Goal: Information Seeking & Learning: Learn about a topic

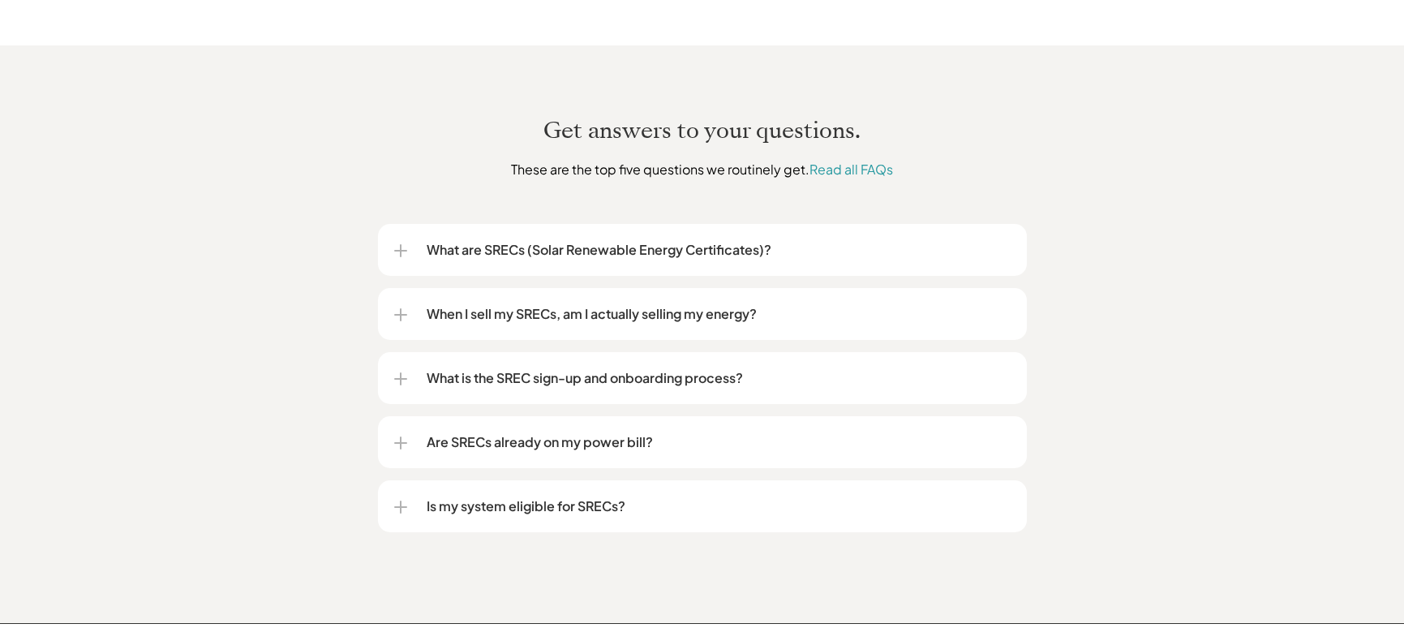
scroll to position [2028, 0]
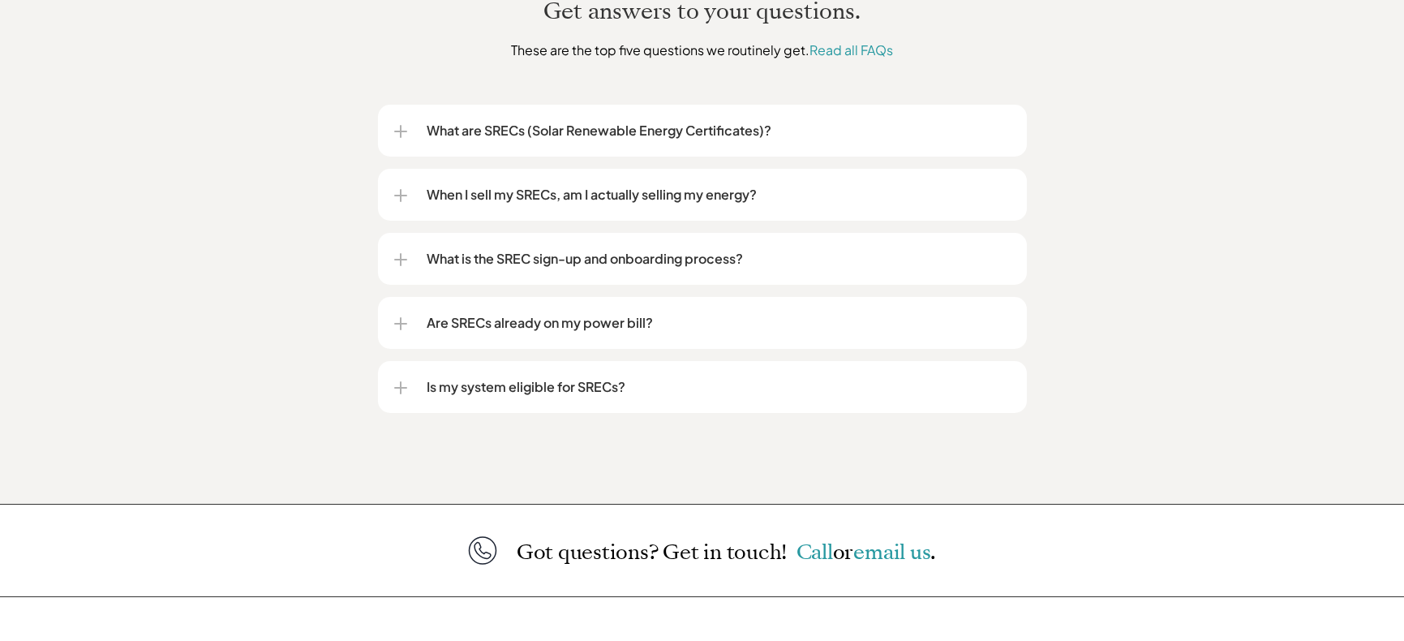
click at [402, 387] on div at bounding box center [400, 388] width 13 height 2
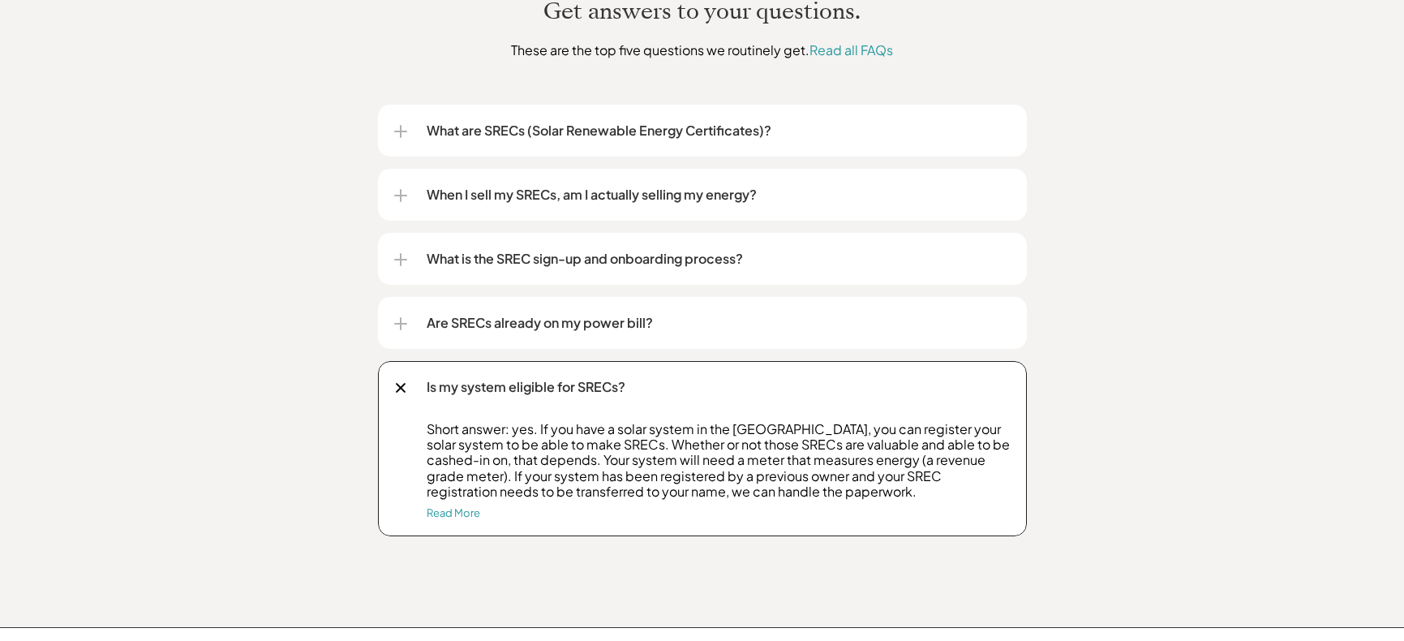
click at [400, 383] on div at bounding box center [400, 388] width 11 height 11
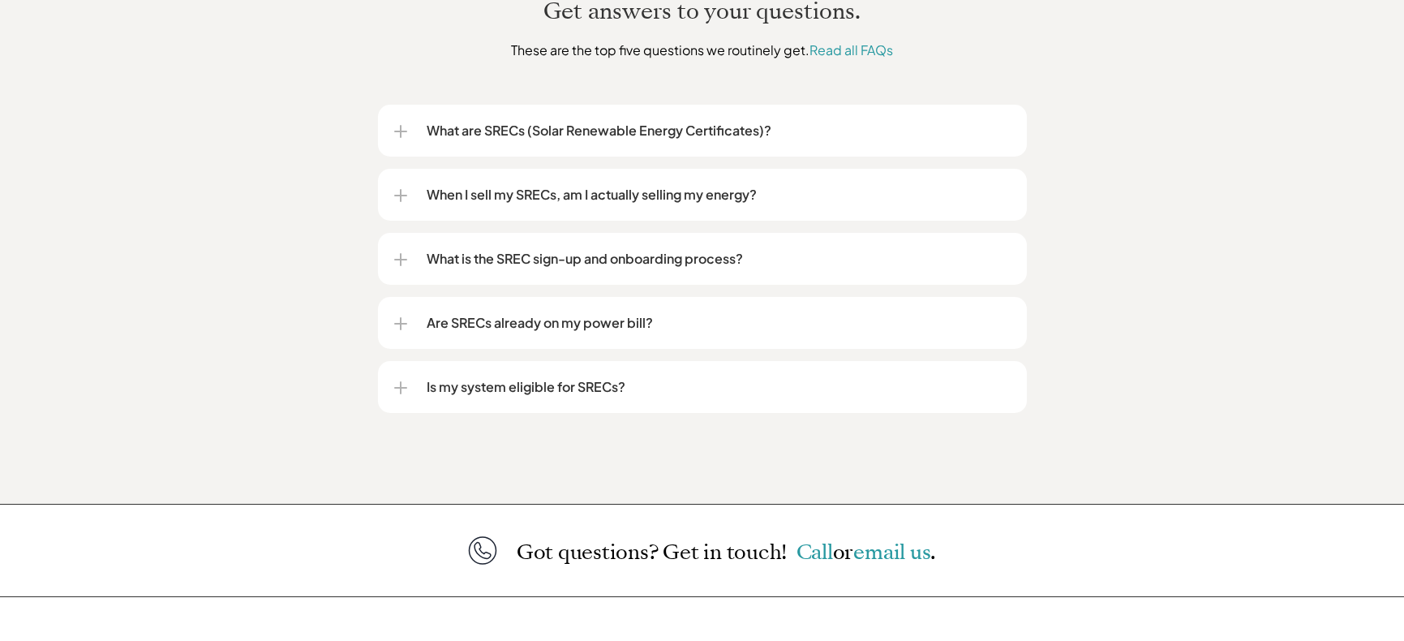
click at [400, 317] on div at bounding box center [401, 323] width 2 height 13
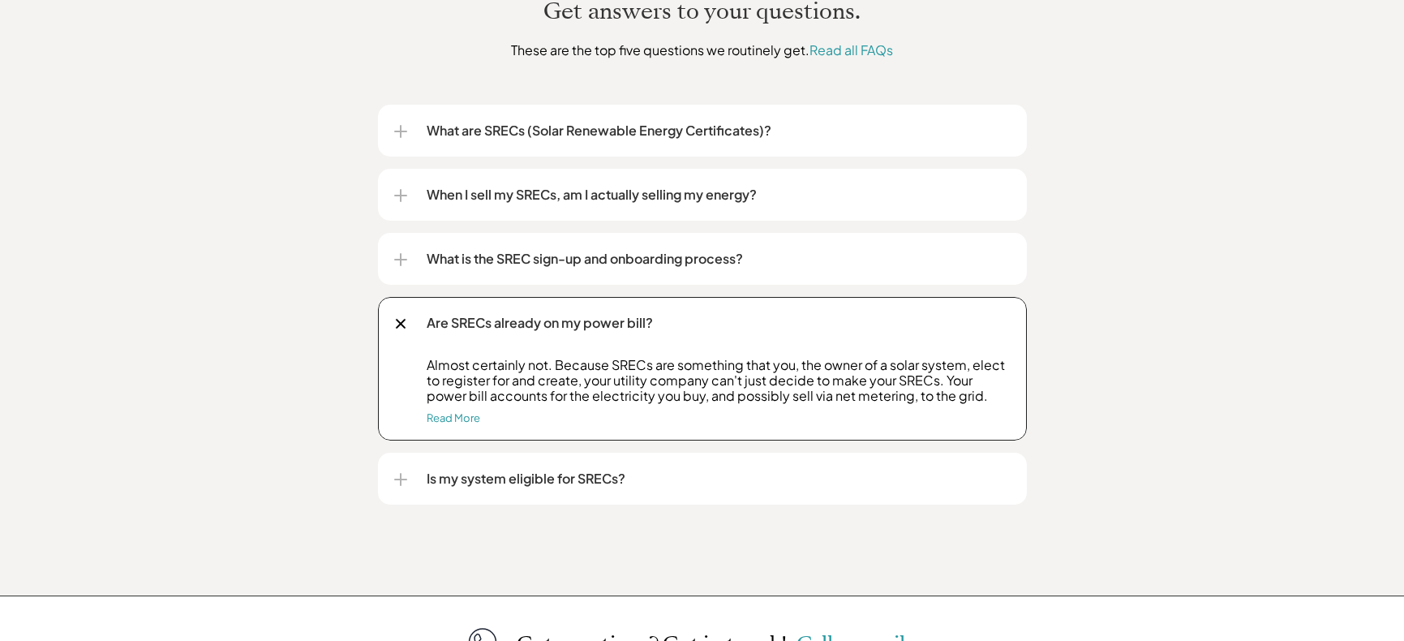
click at [398, 315] on div at bounding box center [400, 324] width 19 height 19
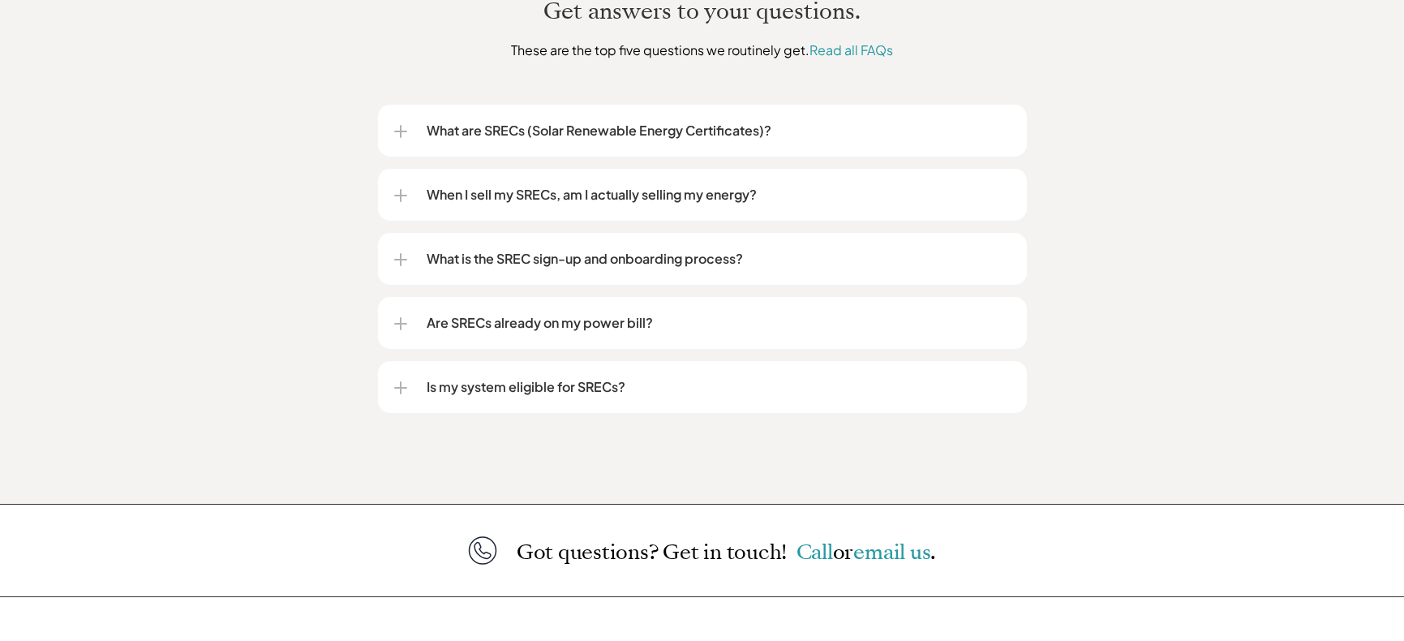
click at [405, 253] on div at bounding box center [400, 259] width 13 height 13
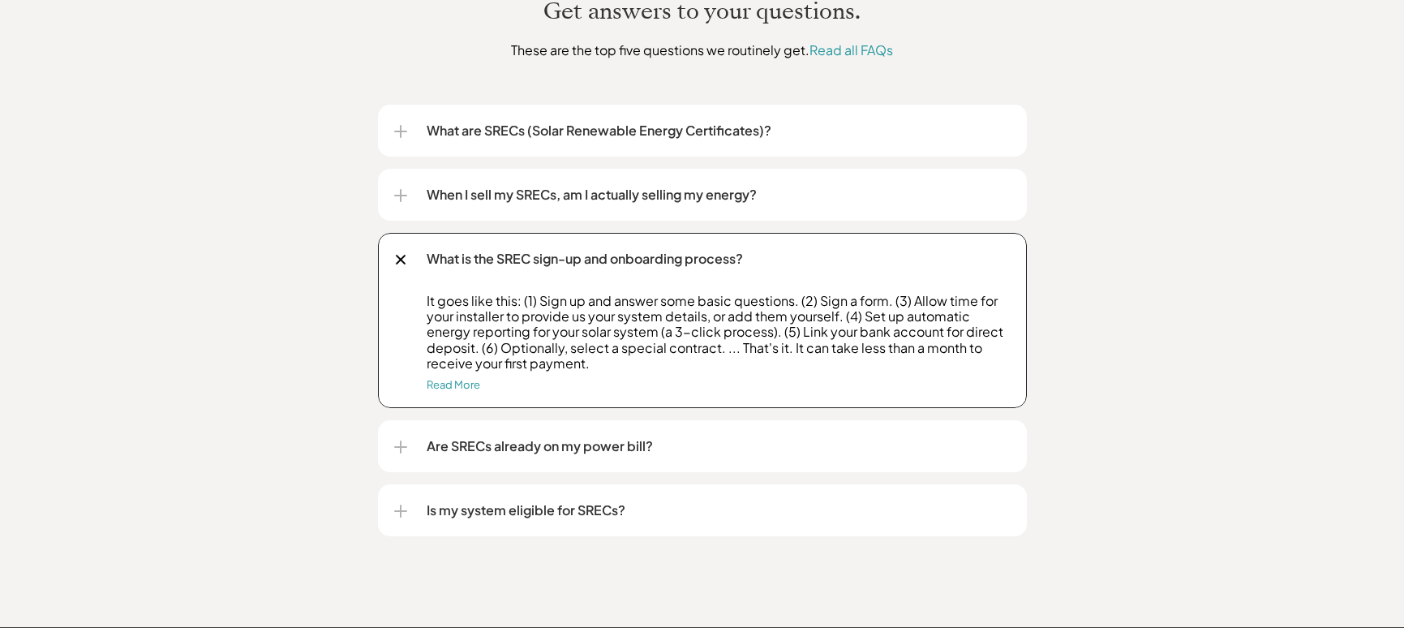
click at [399, 255] on div at bounding box center [400, 260] width 11 height 11
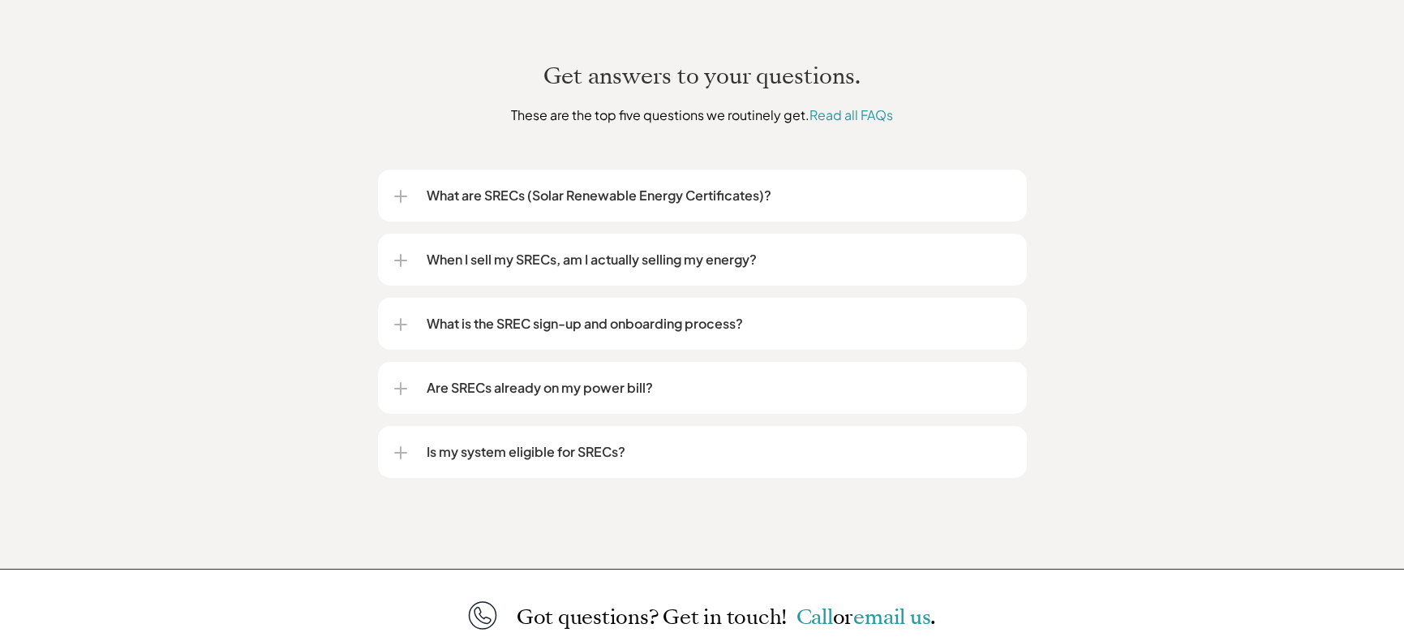
scroll to position [1866, 0]
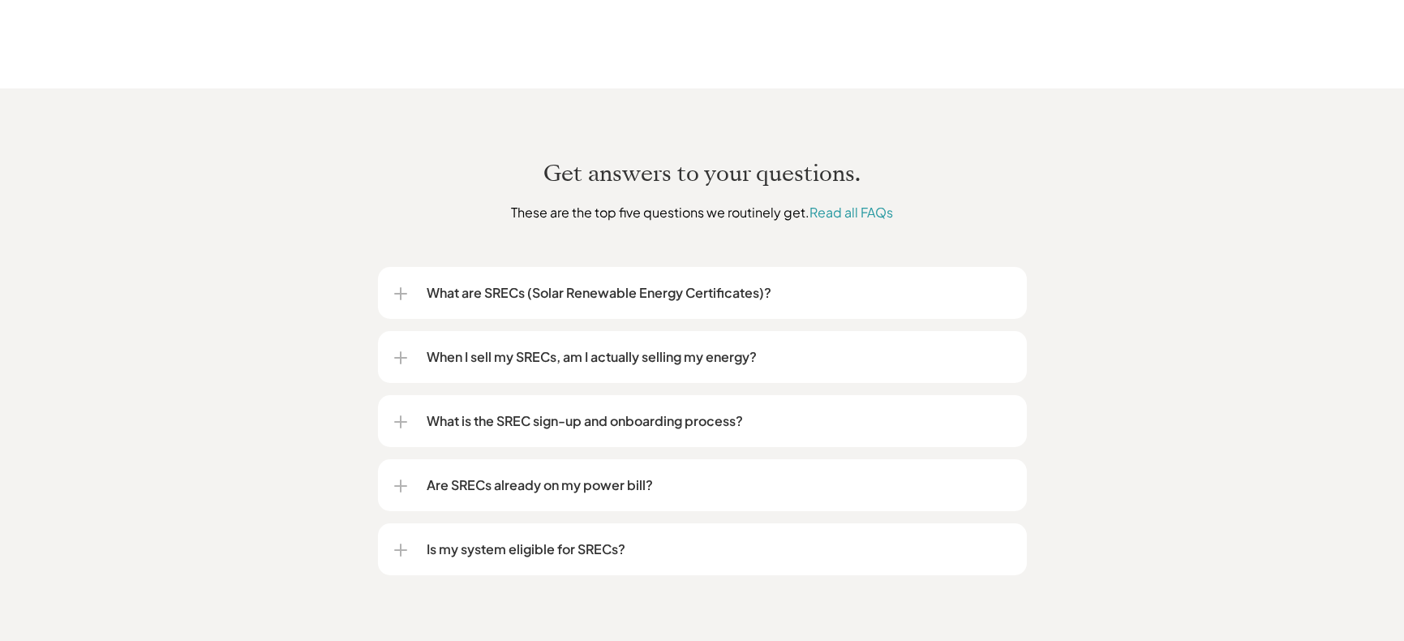
click at [394, 351] on div at bounding box center [400, 357] width 13 height 13
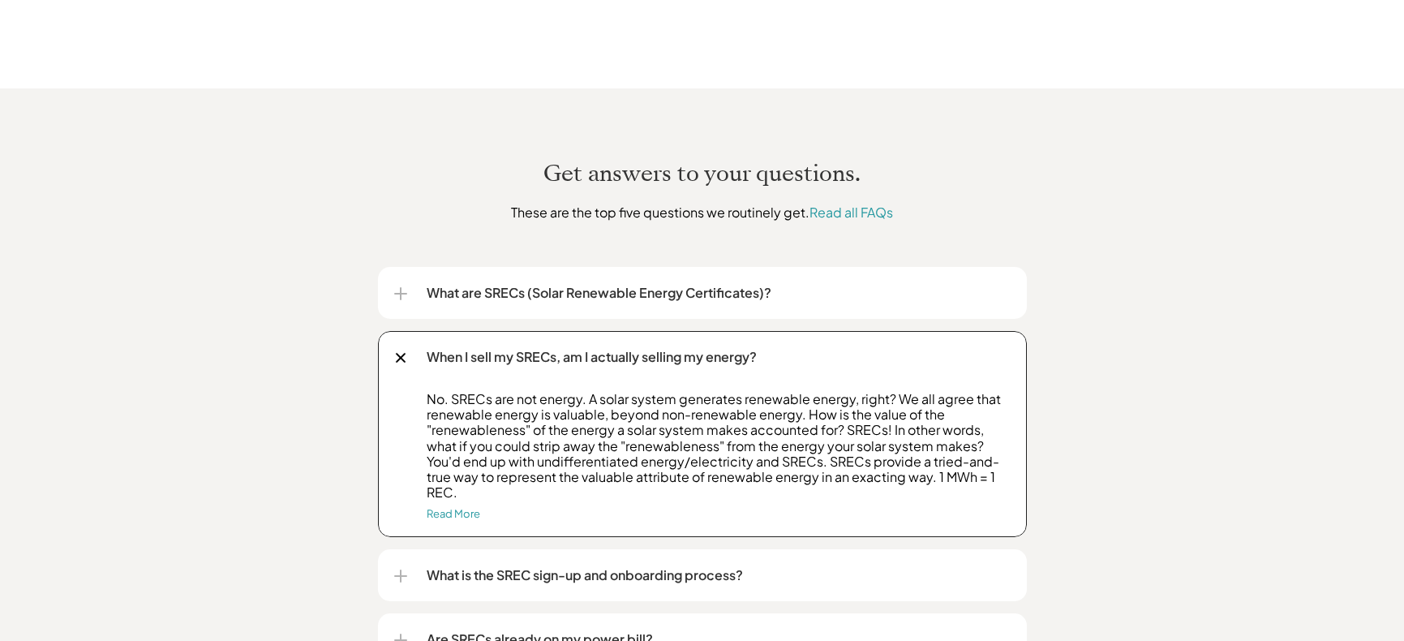
click at [398, 353] on div at bounding box center [400, 358] width 11 height 11
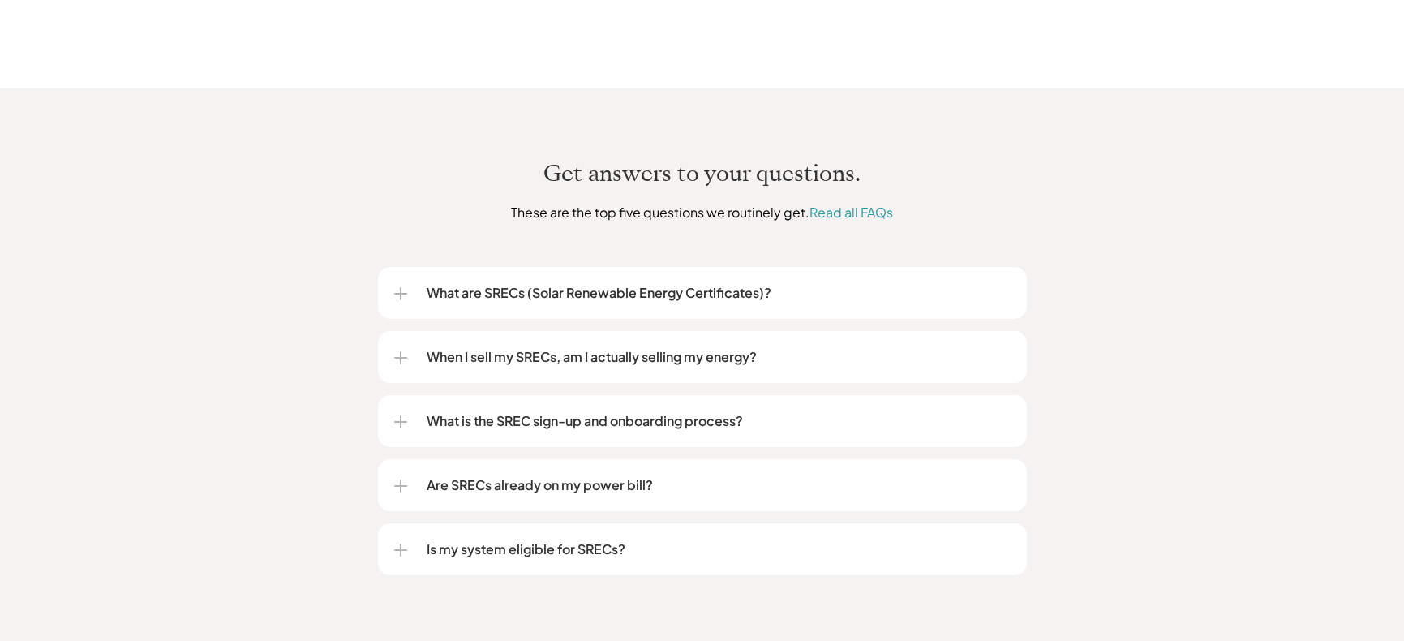
click at [398, 287] on div at bounding box center [400, 293] width 13 height 13
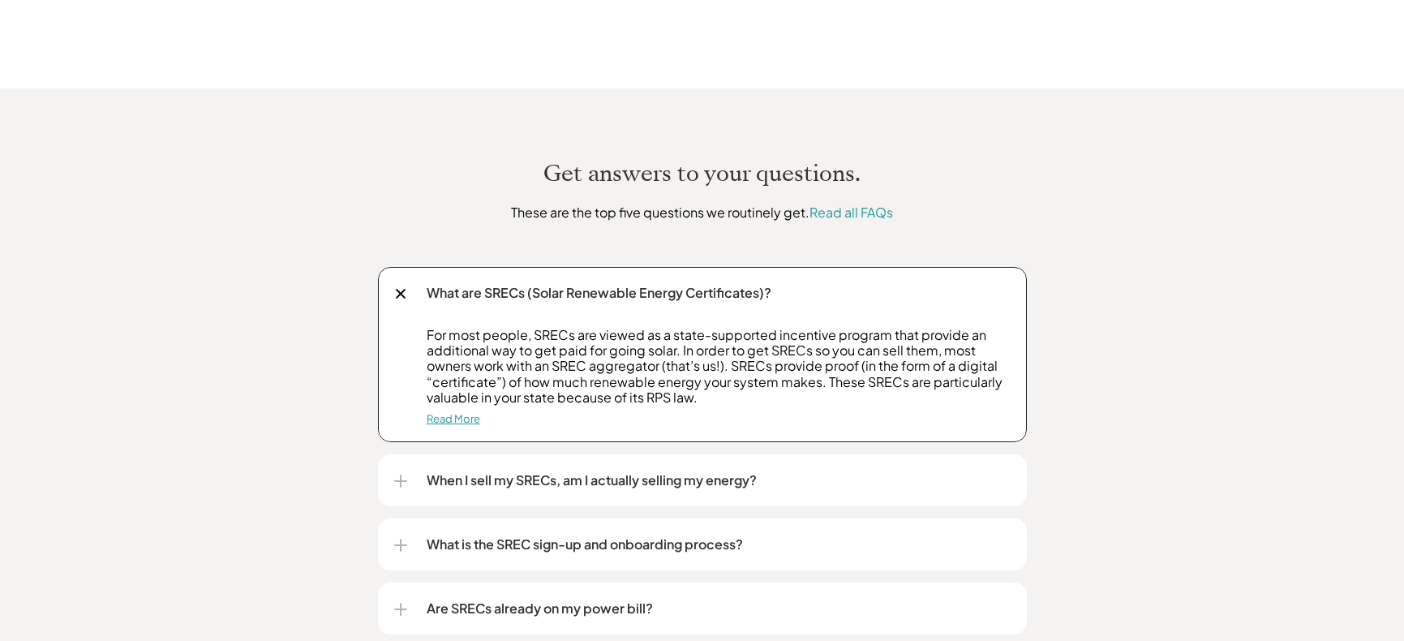
click at [442, 412] on link "Read More" at bounding box center [454, 418] width 54 height 13
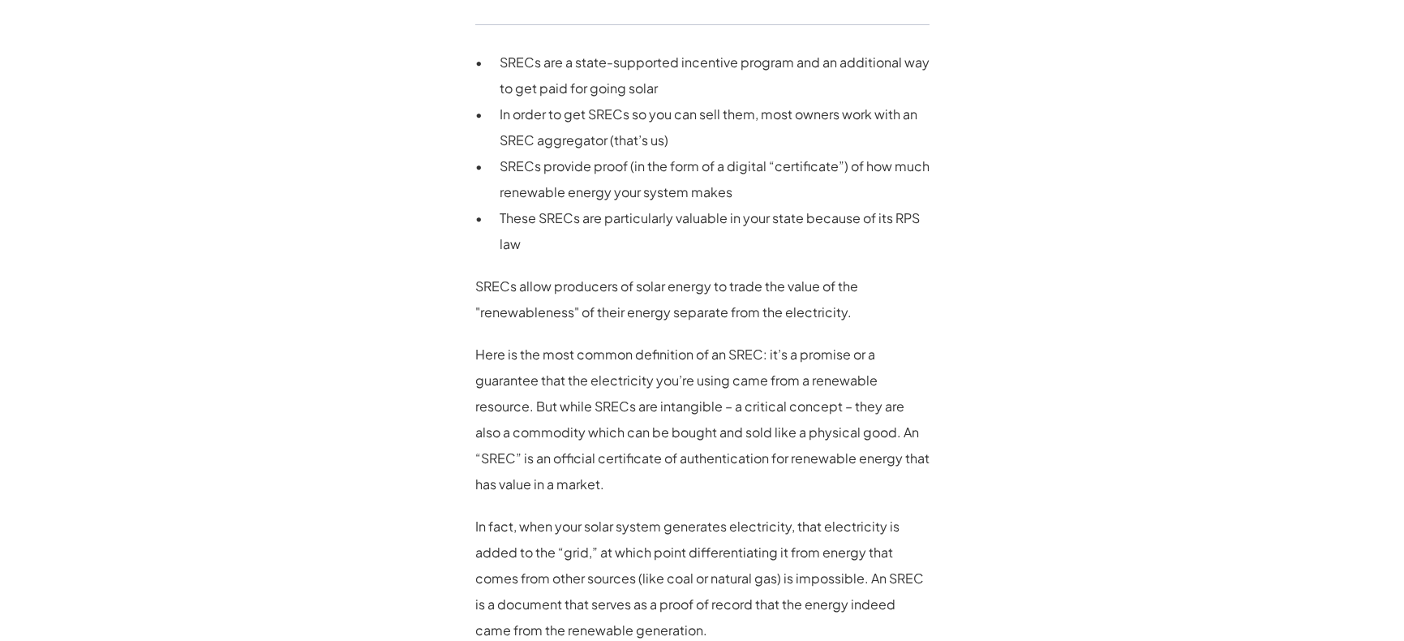
scroll to position [1055, 0]
